Goal: Transaction & Acquisition: Purchase product/service

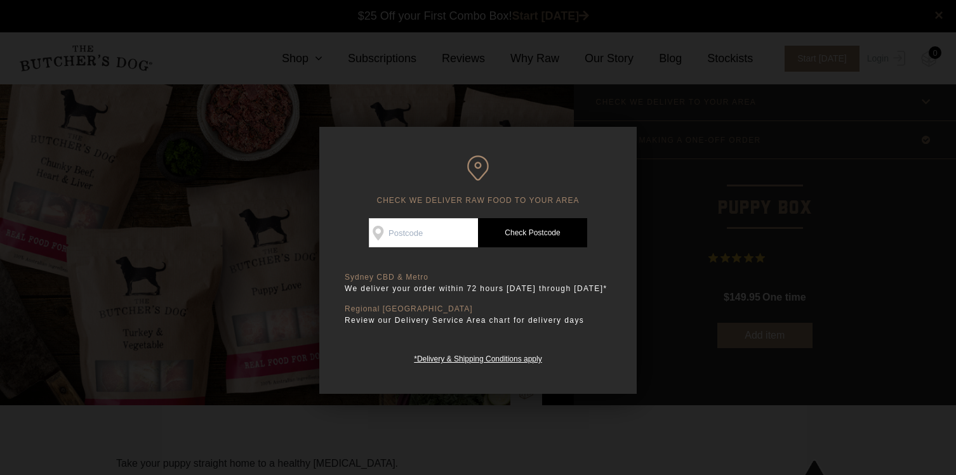
click at [444, 235] on input "Check Availability At" at bounding box center [423, 232] width 109 height 29
type input "2035"
click at [529, 240] on link "Check Postcode" at bounding box center [532, 232] width 109 height 29
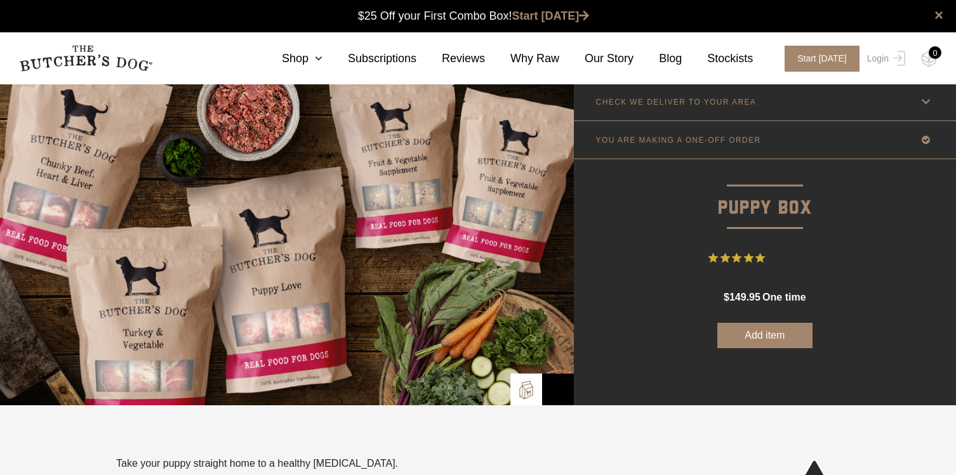
scroll to position [10, 0]
click at [743, 258] on span "Rated 5 out of 5 stars from 17 reviews. Jump to reviews." at bounding box center [739, 258] width 62 height 18
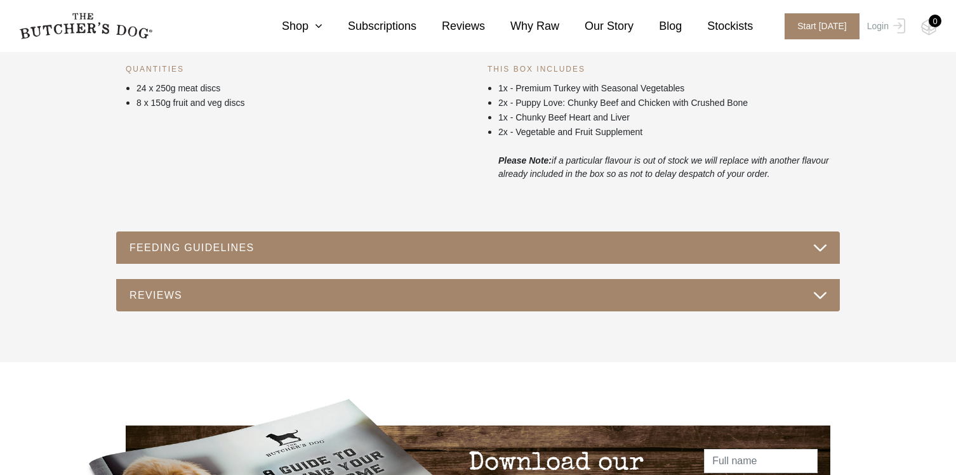
scroll to position [564, 0]
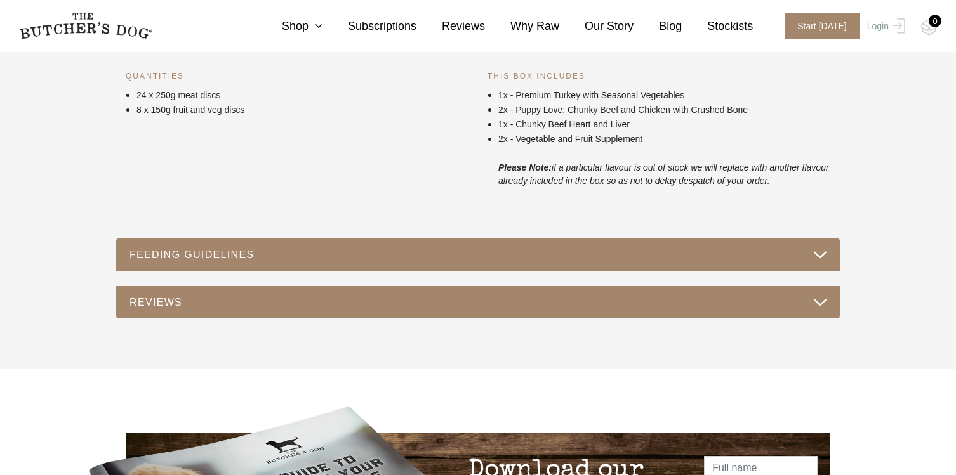
click at [548, 266] on div "FEEDING GUIDELINES" at bounding box center [477, 255] width 723 height 33
click at [554, 261] on button "FEEDING GUIDELINES" at bounding box center [478, 254] width 698 height 17
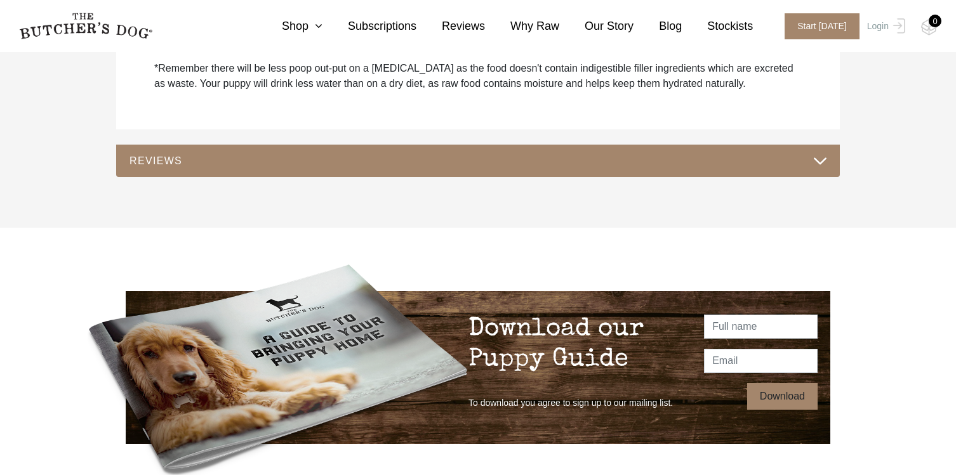
scroll to position [1098, 0]
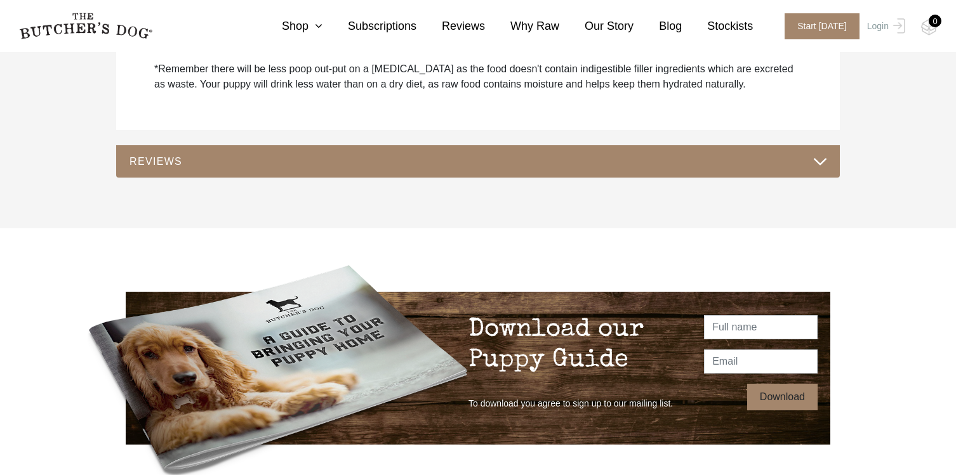
click at [522, 172] on div "REVIEWS" at bounding box center [477, 161] width 723 height 33
click at [519, 162] on button "REVIEWS" at bounding box center [478, 161] width 698 height 17
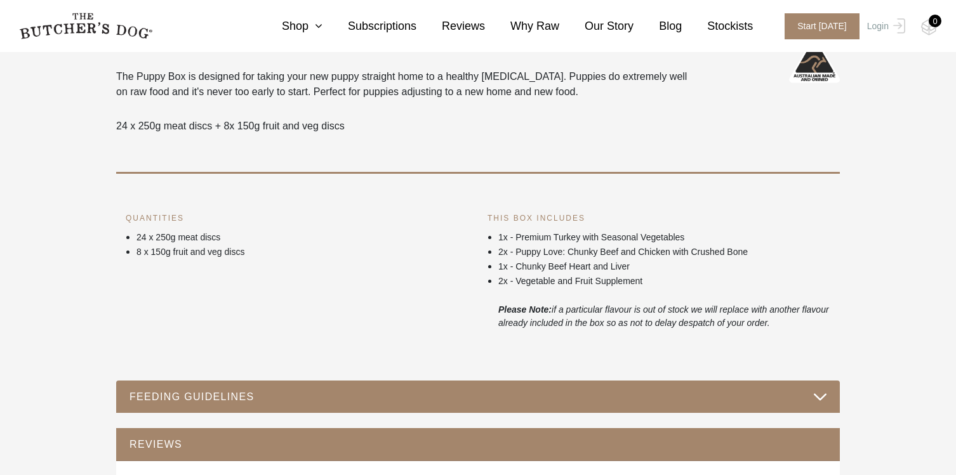
scroll to position [475, 0]
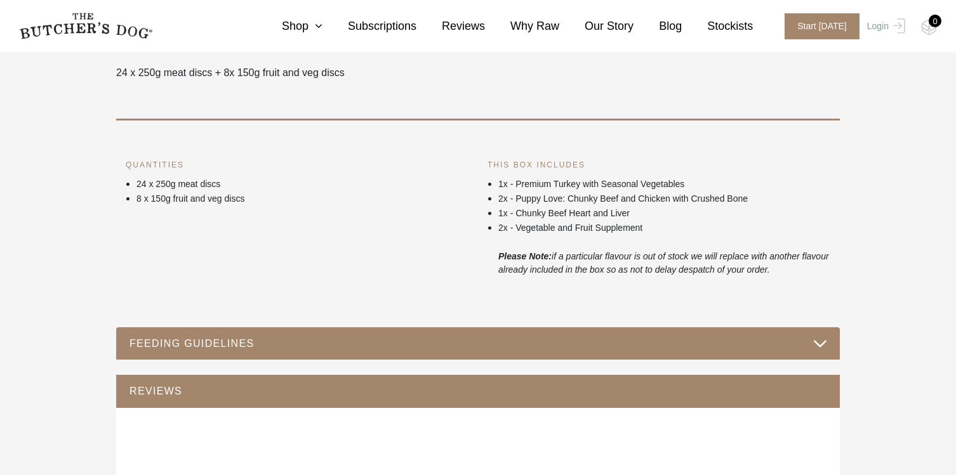
click at [535, 215] on p "1x - Chunky Beef Heart and Liver" at bounding box center [664, 213] width 332 height 13
click at [532, 197] on p "2x - Puppy Love: Chunky Beef and Chicken with Crushed Bone" at bounding box center [664, 198] width 332 height 13
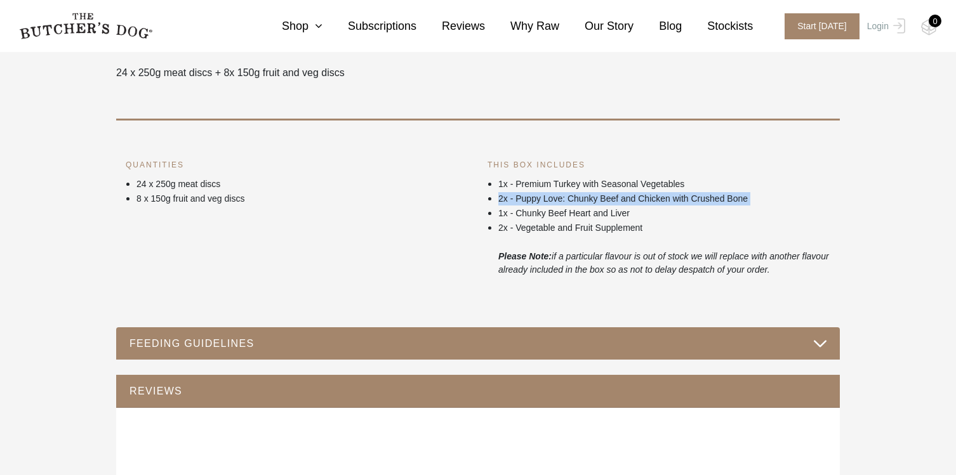
click at [532, 197] on p "2x - Puppy Love: Chunky Beef and Chicken with Crushed Bone" at bounding box center [664, 198] width 332 height 13
click at [532, 214] on p "1x - Chunky Beef Heart and Liver" at bounding box center [664, 213] width 332 height 13
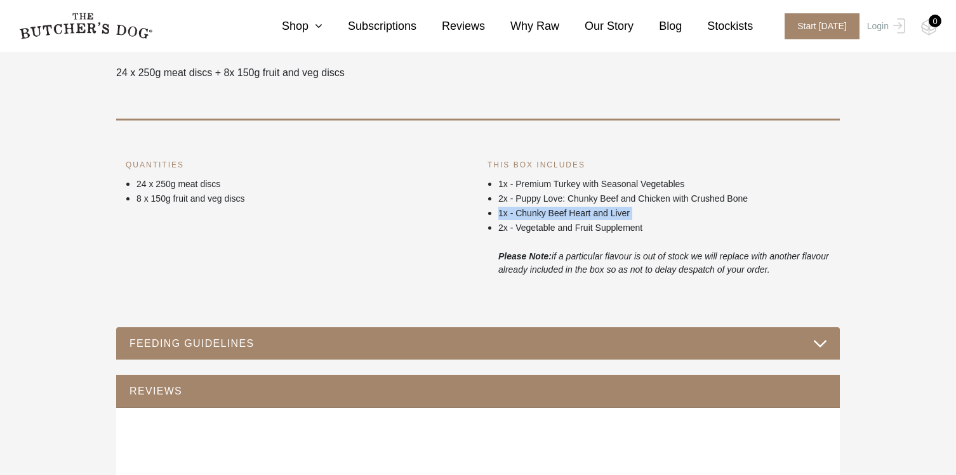
click at [532, 214] on p "1x - Chunky Beef Heart and Liver" at bounding box center [664, 213] width 332 height 13
click at [536, 225] on p "2x - Vegetable and Fruit Supplement" at bounding box center [664, 227] width 332 height 13
click at [532, 206] on li "1x - Chunky Beef Heart and Liver" at bounding box center [664, 213] width 332 height 15
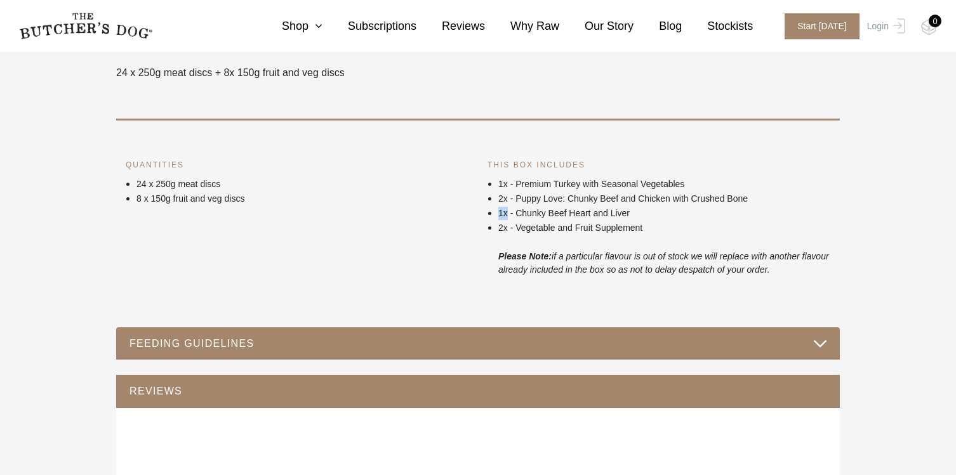
click at [532, 206] on li "1x - Chunky Beef Heart and Liver" at bounding box center [664, 213] width 332 height 15
click at [531, 199] on p "2x - Puppy Love: Chunky Beef and Chicken with Crushed Bone" at bounding box center [664, 198] width 332 height 13
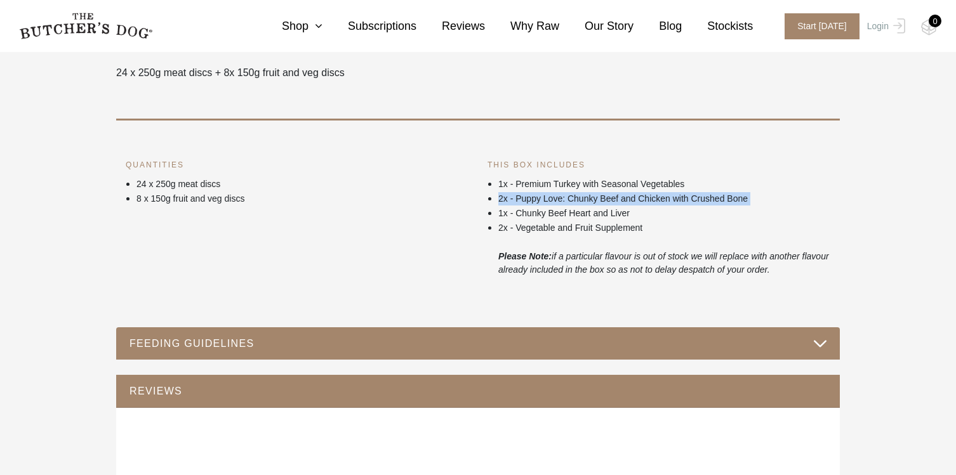
click at [531, 199] on p "2x - Puppy Love: Chunky Beef and Chicken with Crushed Bone" at bounding box center [664, 198] width 332 height 13
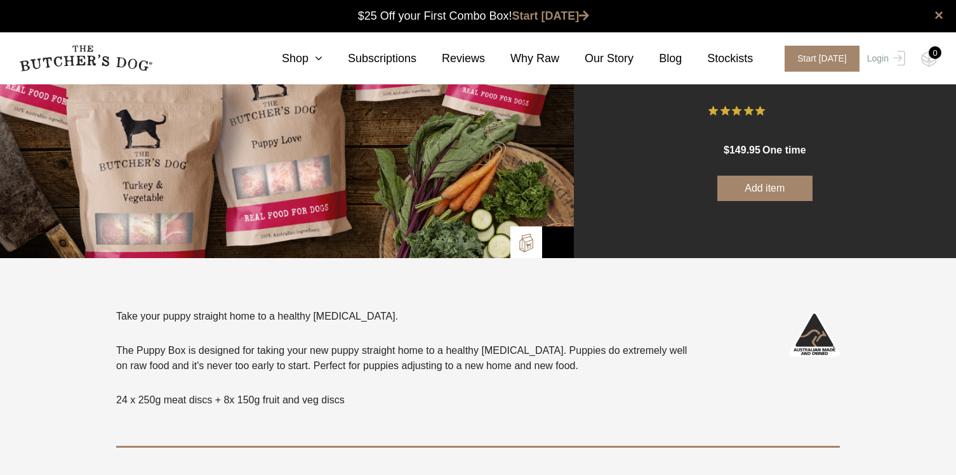
scroll to position [0, 0]
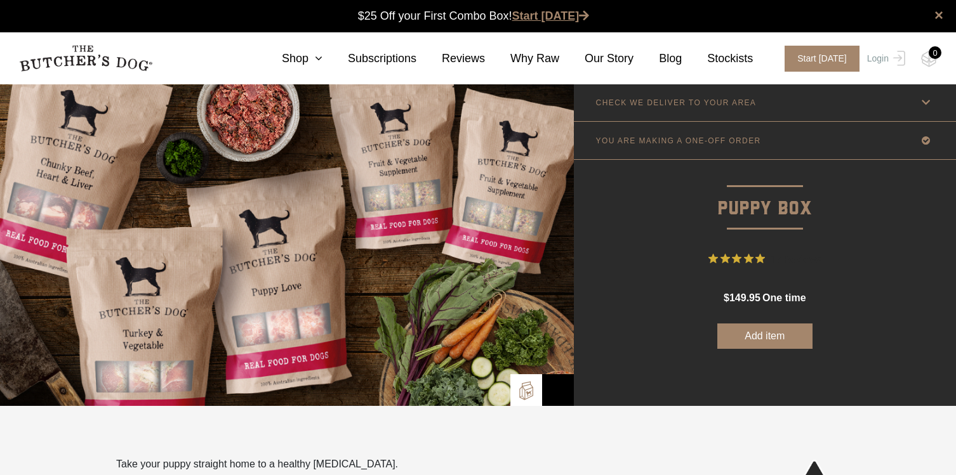
click at [549, 16] on link "Start [DATE]" at bounding box center [550, 16] width 77 height 13
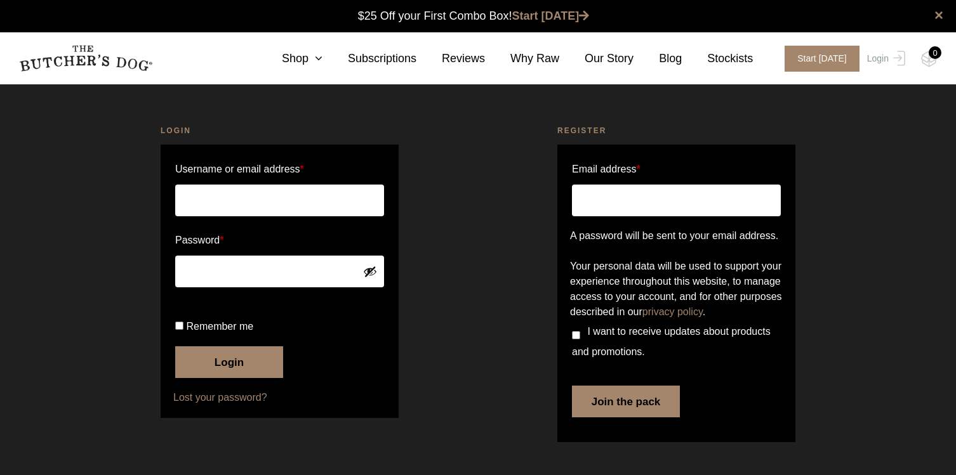
scroll to position [1, 0]
click at [223, 202] on input "Username or email address *" at bounding box center [279, 201] width 209 height 32
click at [236, 208] on input "Username or email address *" at bounding box center [279, 201] width 209 height 32
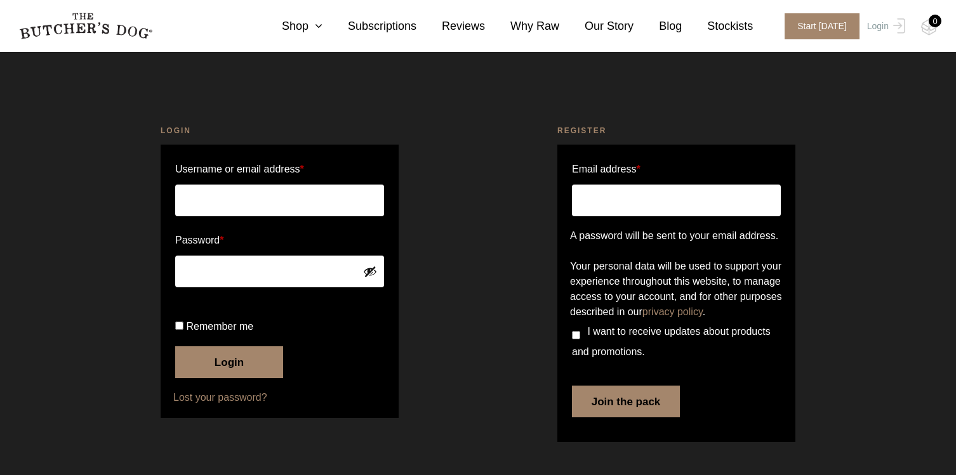
click at [611, 190] on input "Email address *" at bounding box center [676, 201] width 209 height 32
type input "E"
type input "e"
paste input "[EMAIL_ADDRESS][DOMAIN_NAME]"
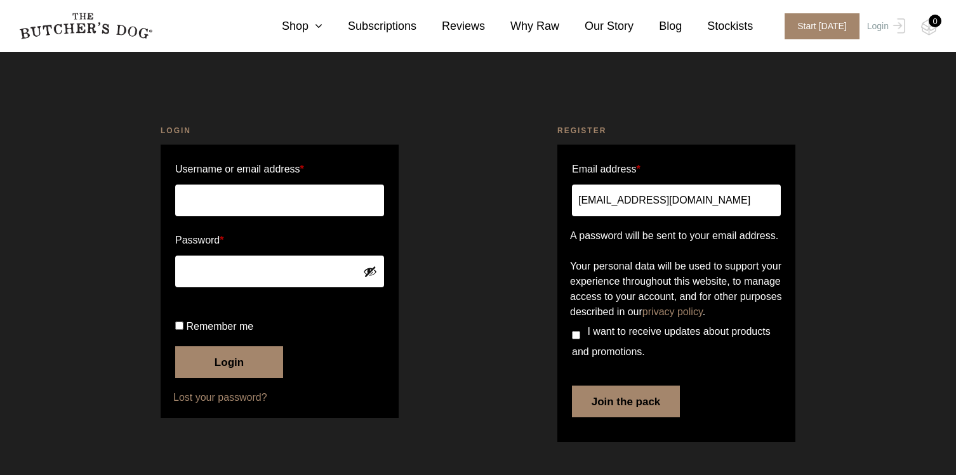
type input "[EMAIL_ADDRESS][DOMAIN_NAME]"
click at [572, 340] on input "I want to receive updates about products and promotions." at bounding box center [576, 335] width 8 height 8
checkbox input "true"
click at [601, 406] on button "Join the pack" at bounding box center [626, 402] width 108 height 32
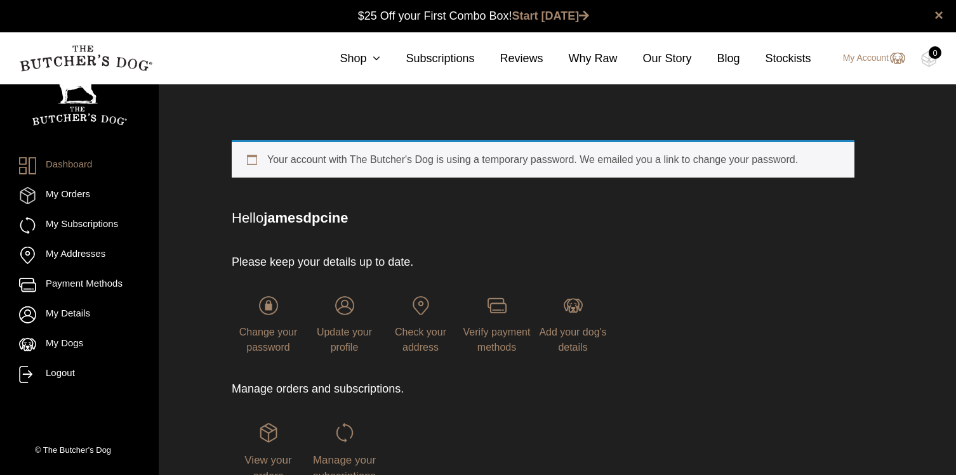
click at [378, 159] on div "Your account with The Butcher's Dog is using a temporary password. We emailed y…" at bounding box center [543, 158] width 623 height 37
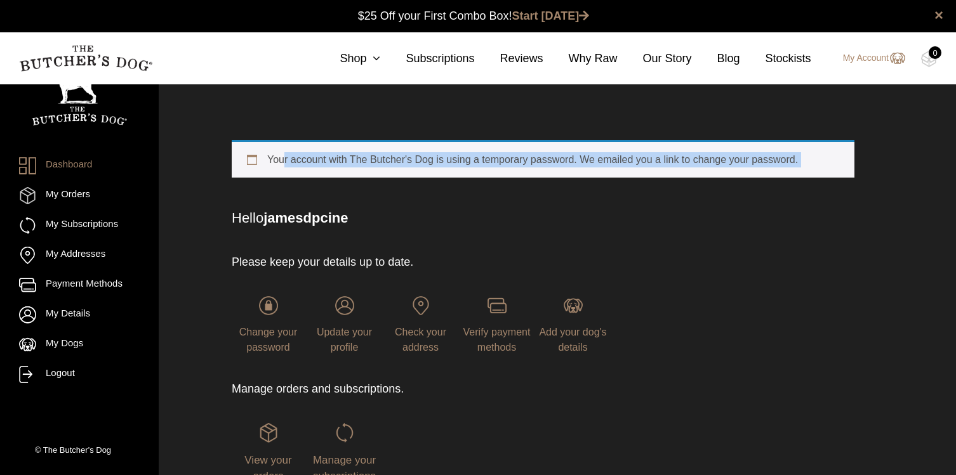
click at [378, 159] on div "Your account with The Butcher's Dog is using a temporary password. We emailed y…" at bounding box center [543, 158] width 623 height 37
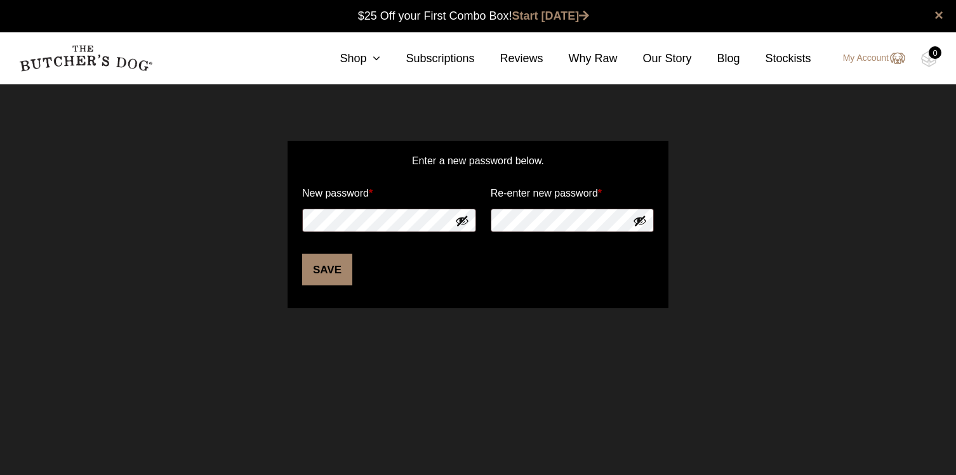
click at [463, 224] on button "Show password" at bounding box center [462, 221] width 14 height 14
